Goal: Task Accomplishment & Management: Complete application form

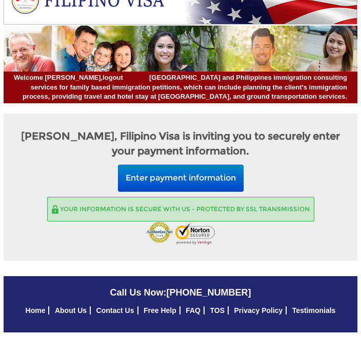
scroll to position [19, 0]
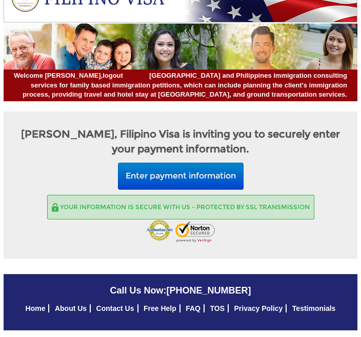
click at [213, 176] on button "Enter payment information" at bounding box center [180, 176] width 125 height 27
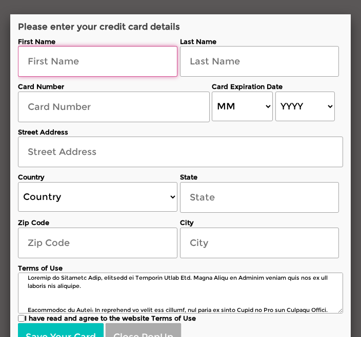
click at [67, 63] on input "text" at bounding box center [97, 61] width 159 height 31
type input "[PERSON_NAME]"
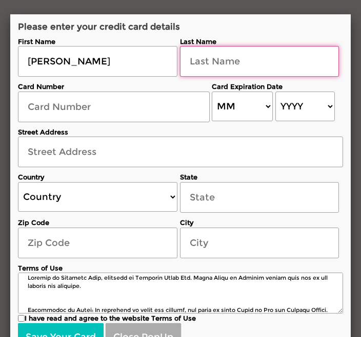
click at [228, 67] on input "text" at bounding box center [259, 61] width 159 height 31
type input "[PERSON_NAME]"
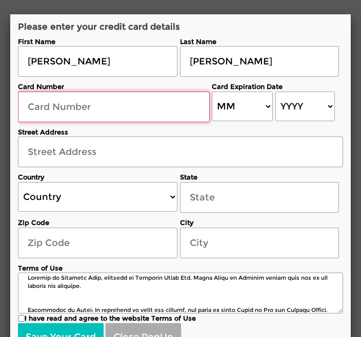
click at [75, 113] on input "text" at bounding box center [114, 107] width 192 height 31
type input "553968880803"
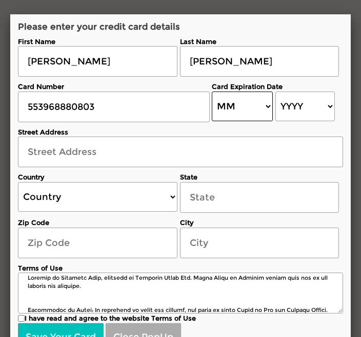
click at [264, 101] on select "MM 01 02 03 04 05 06 07 08 09 10 11 12" at bounding box center [241, 107] width 61 height 30
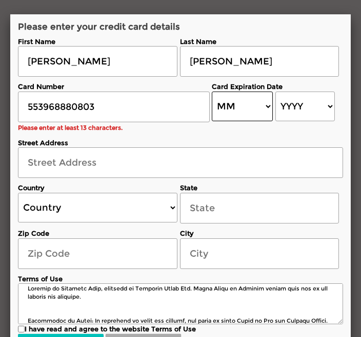
select select "05"
click at [321, 95] on select "YYYY 2025 2026 2027 2028 2029 2030 2031 2032 2033 2034 2035 2036 2037 2038 2039…" at bounding box center [304, 107] width 59 height 30
select select "2029"
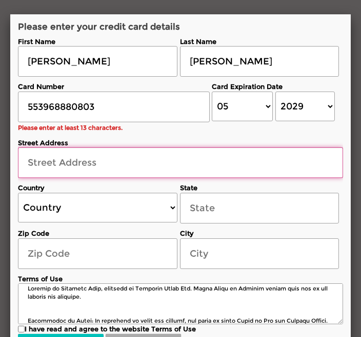
click at [84, 161] on input "text" at bounding box center [180, 162] width 325 height 31
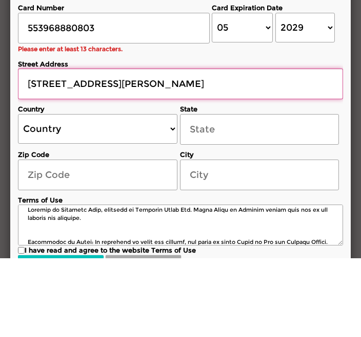
type input "[STREET_ADDRESS][PERSON_NAME]"
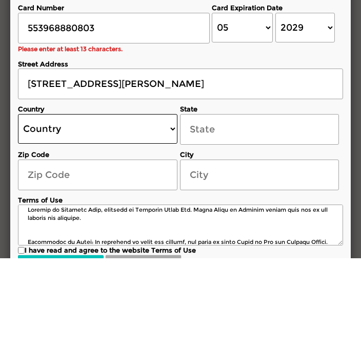
click at [176, 193] on select "Country [GEOGRAPHIC_DATA] [GEOGRAPHIC_DATA] [GEOGRAPHIC_DATA] [GEOGRAPHIC_DATA]…" at bounding box center [97, 208] width 159 height 30
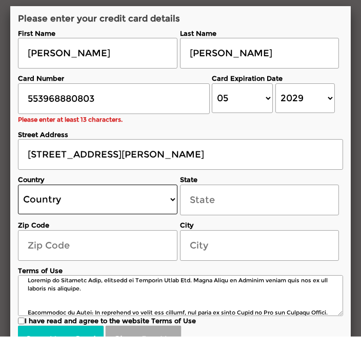
click at [170, 190] on select "Country [GEOGRAPHIC_DATA] [GEOGRAPHIC_DATA] [GEOGRAPHIC_DATA] [GEOGRAPHIC_DATA]…" at bounding box center [97, 200] width 159 height 30
select select "US"
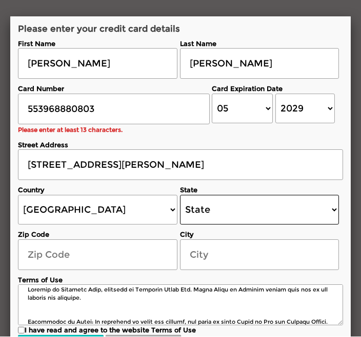
click at [333, 204] on select "State [US_STATE] [US_STATE] [US_STATE] [US_STATE] [US_STATE] [US_STATE] [US_STA…" at bounding box center [259, 211] width 159 height 30
select select "[US_STATE]"
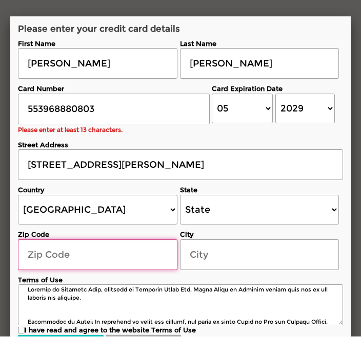
click at [79, 245] on input "text" at bounding box center [97, 255] width 159 height 31
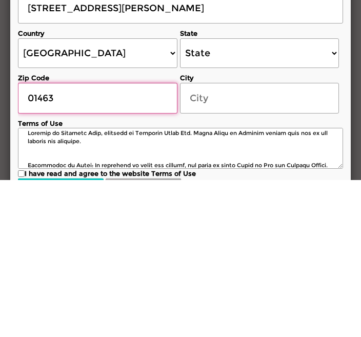
type input "01463"
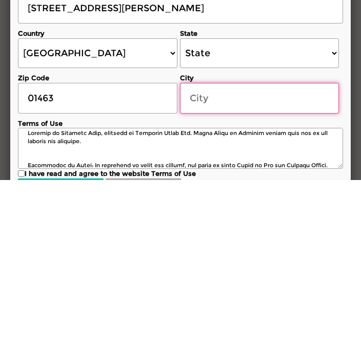
click at [224, 240] on input "text" at bounding box center [259, 255] width 159 height 31
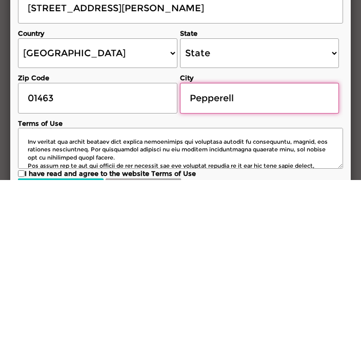
scroll to position [53, 0]
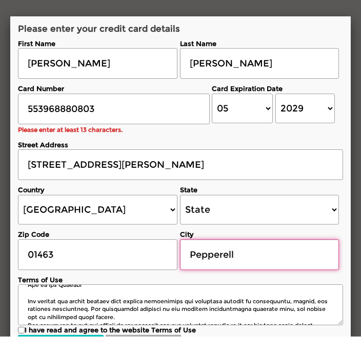
type input "Pepperell"
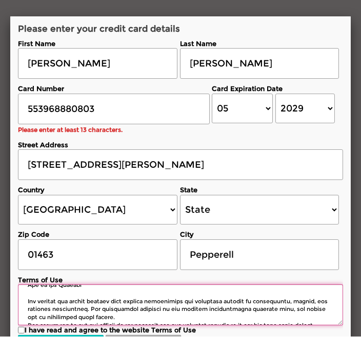
click at [27, 309] on textarea at bounding box center [180, 305] width 325 height 41
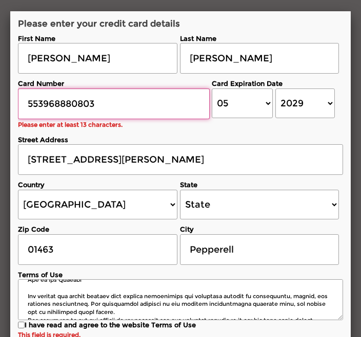
scroll to position [0, 0]
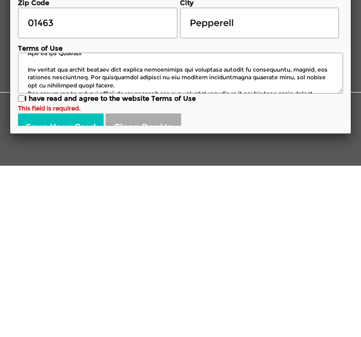
click at [22, 267] on input "I have read and agree to the website Terms of Use" at bounding box center [21, 270] width 7 height 7
checkbox input "true"
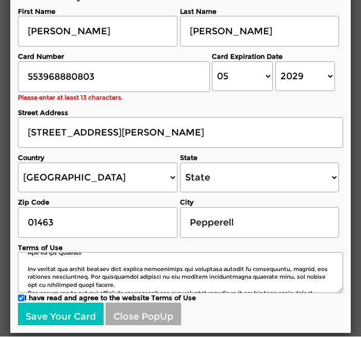
click at [68, 306] on button "Save Your Card" at bounding box center [61, 318] width 86 height 29
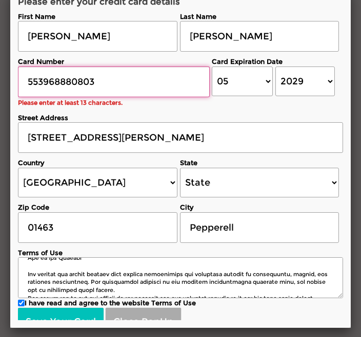
scroll to position [0, 0]
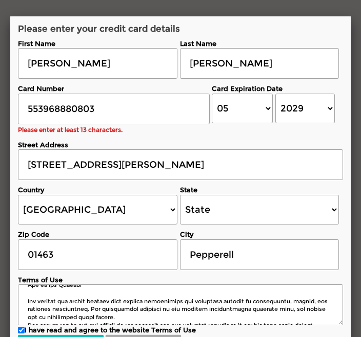
click at [334, 135] on div "Street Address [STREET_ADDRESS][PERSON_NAME]" at bounding box center [180, 158] width 325 height 46
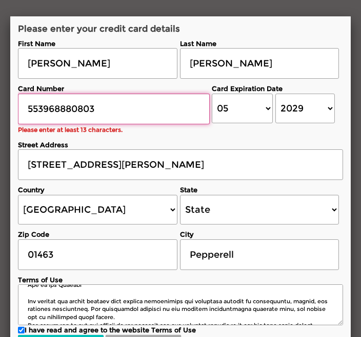
click at [128, 107] on input "553968880803" at bounding box center [114, 109] width 192 height 31
type input "5"
